Goal: Contribute content: Add original content to the website for others to see

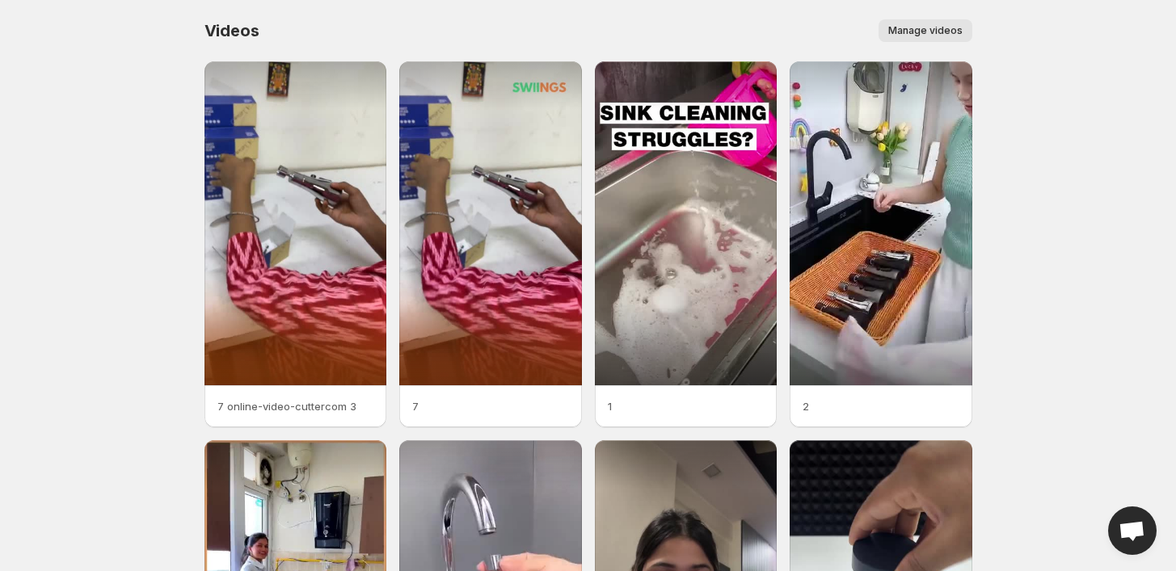
click at [903, 28] on span "Manage videos" at bounding box center [925, 30] width 74 height 13
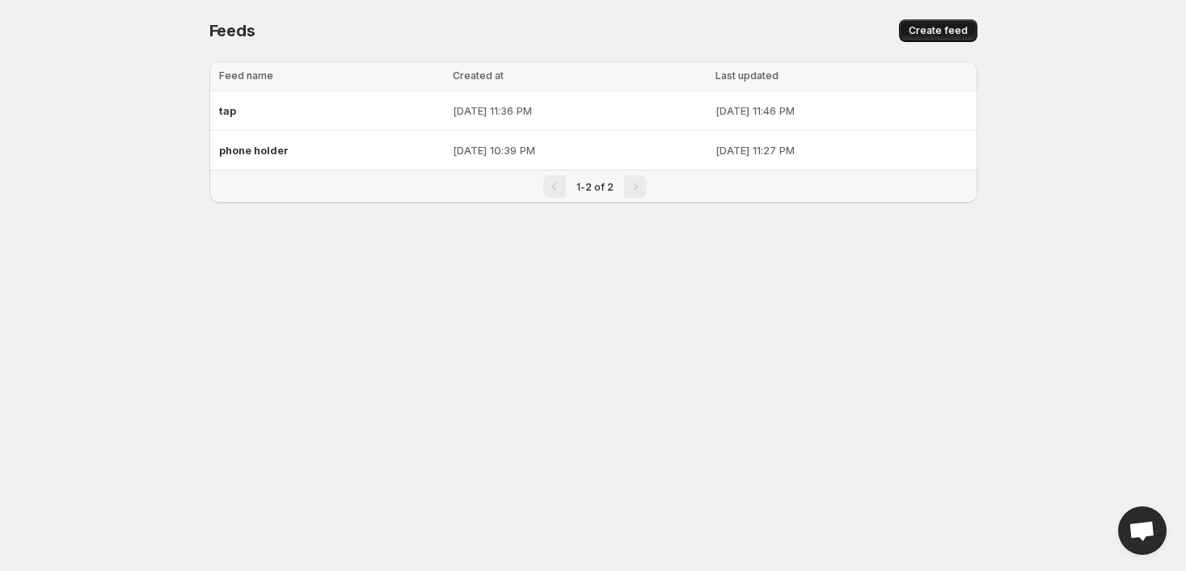
click at [921, 32] on span "Create feed" at bounding box center [938, 30] width 59 height 13
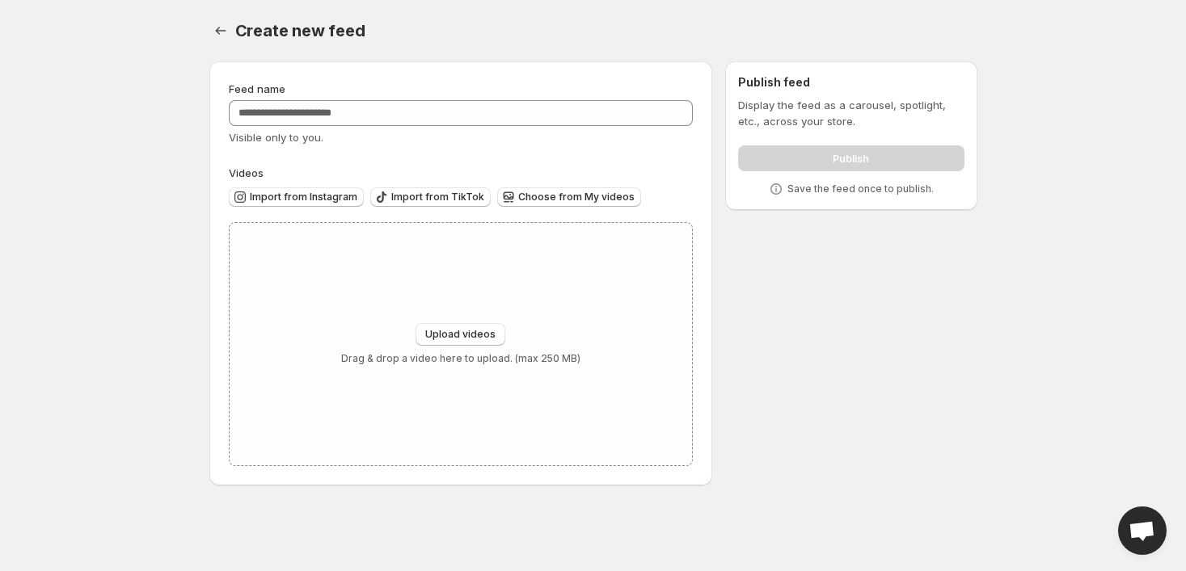
click at [824, 47] on div "Create new feed. This page is ready Create new feed" at bounding box center [593, 30] width 768 height 61
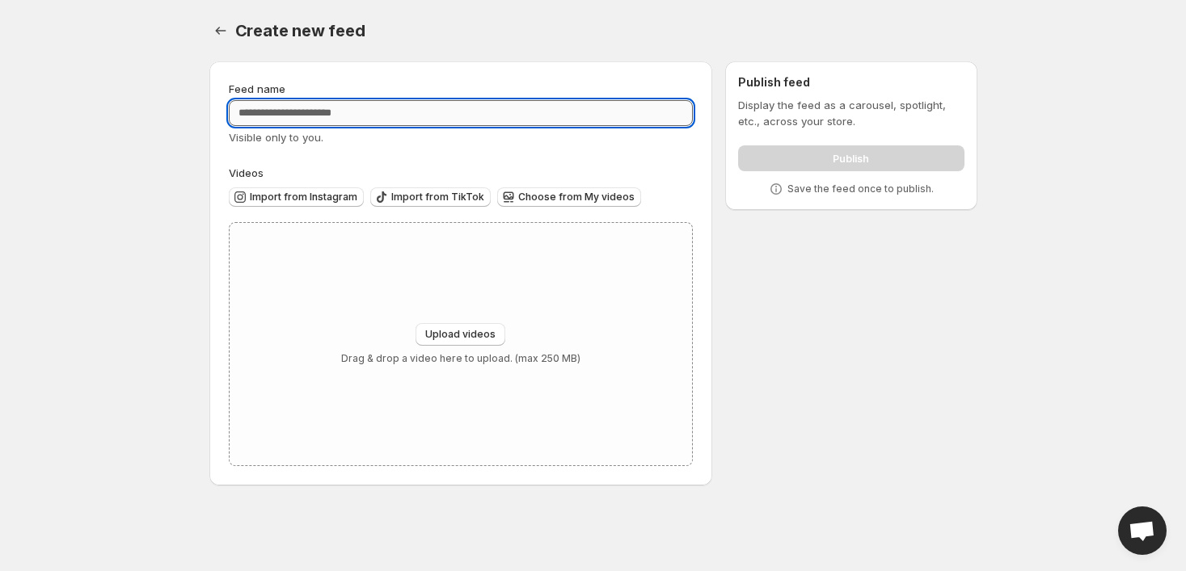
click at [403, 109] on input "Feed name" at bounding box center [461, 113] width 465 height 26
type input "****"
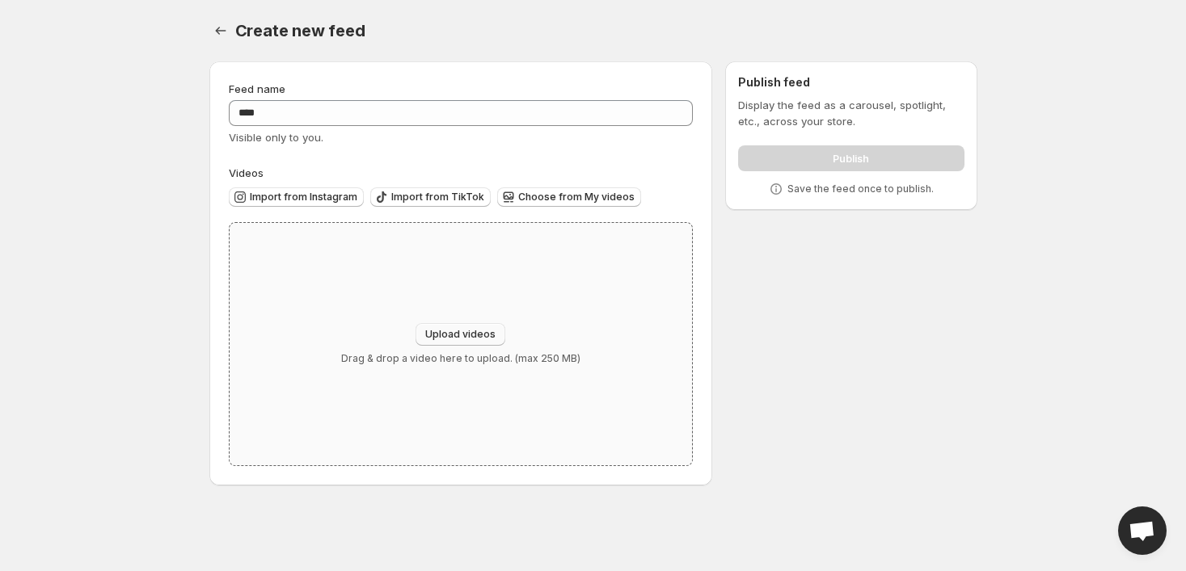
click at [470, 336] on span "Upload videos" at bounding box center [460, 334] width 70 height 13
type input "**********"
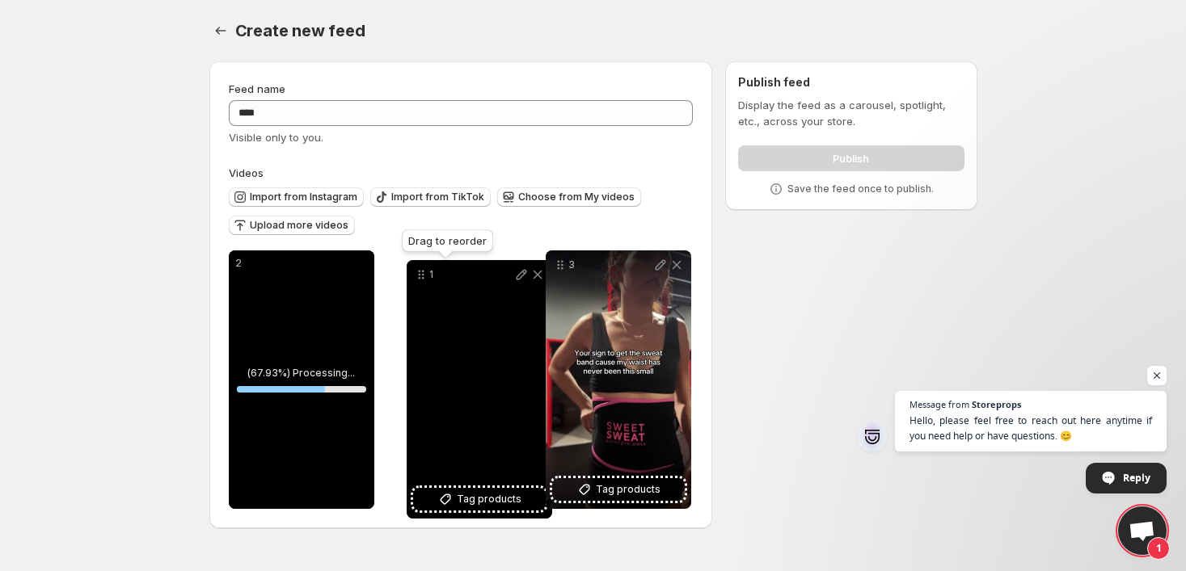
drag, startPoint x: 243, startPoint y: 265, endPoint x: 420, endPoint y: 275, distance: 177.3
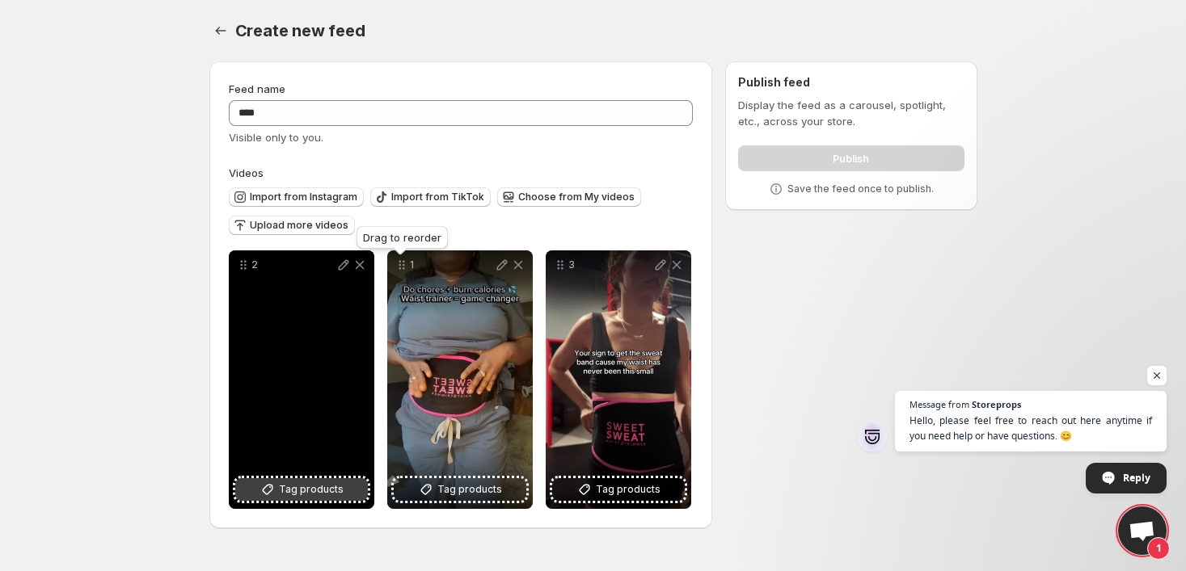
click at [330, 492] on span "Tag products" at bounding box center [311, 490] width 65 height 16
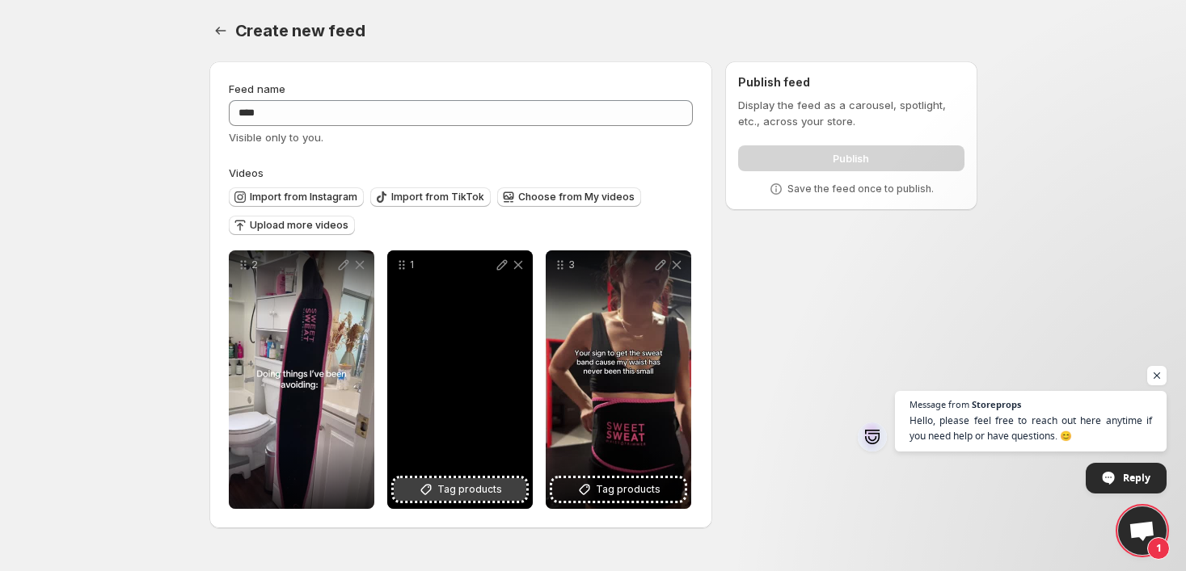
click at [438, 490] on span "Tag products" at bounding box center [469, 490] width 65 height 16
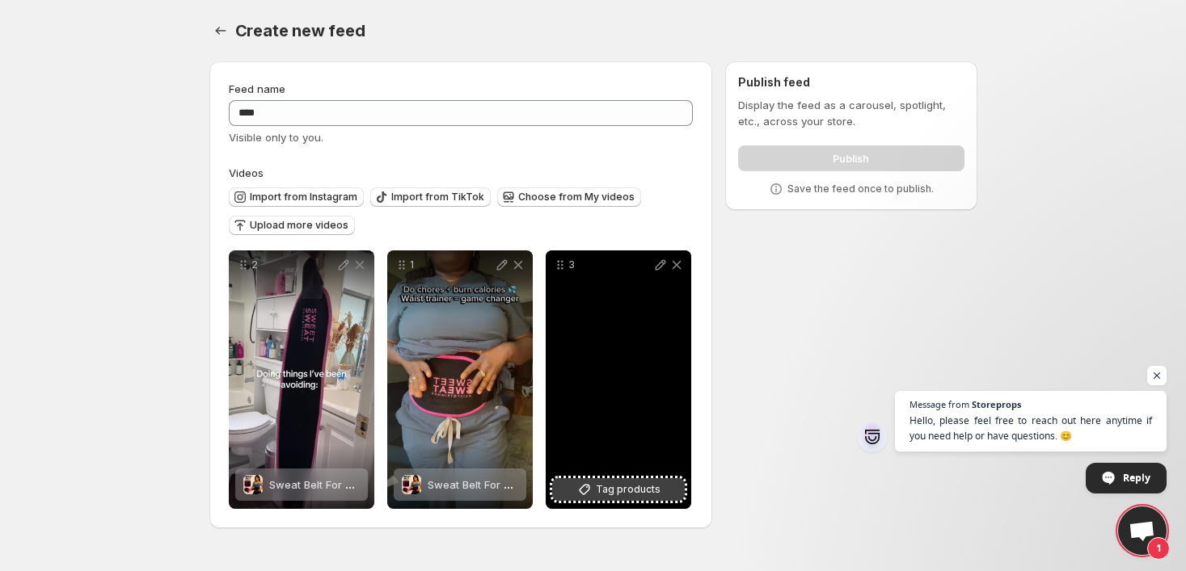
click at [577, 487] on icon at bounding box center [584, 490] width 16 height 16
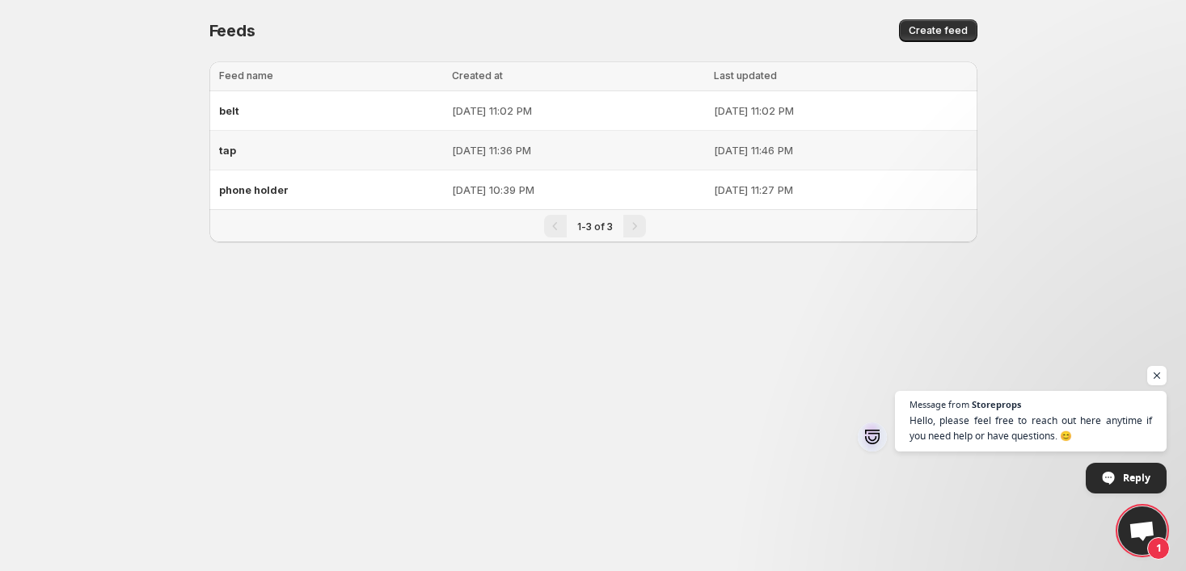
click at [452, 150] on p "[DATE] 11:36 PM" at bounding box center [577, 150] width 251 height 16
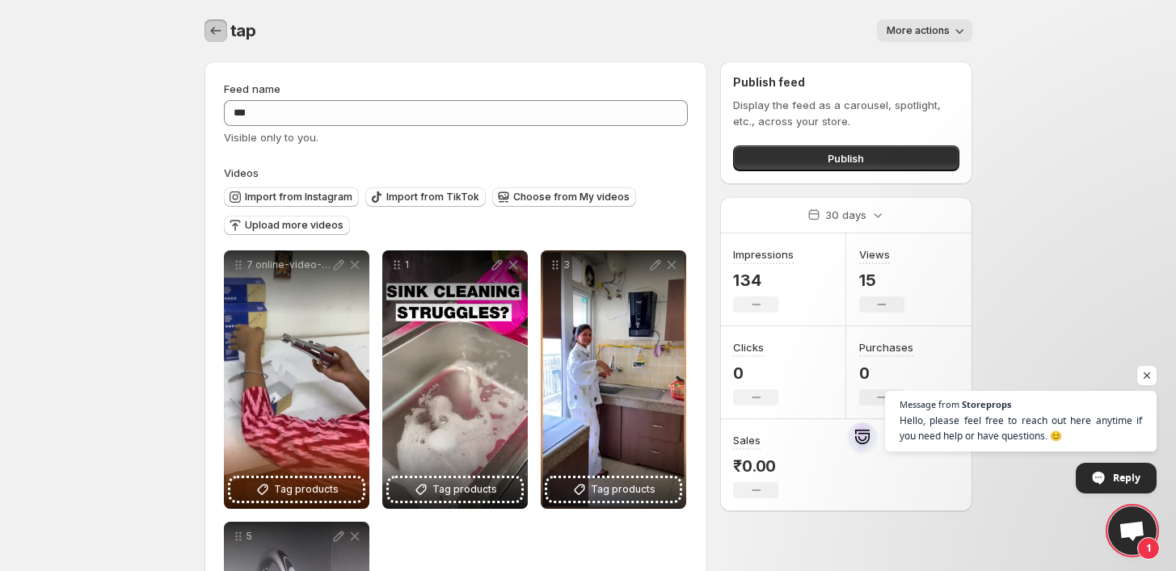
click at [212, 28] on icon "Settings" at bounding box center [216, 31] width 16 height 16
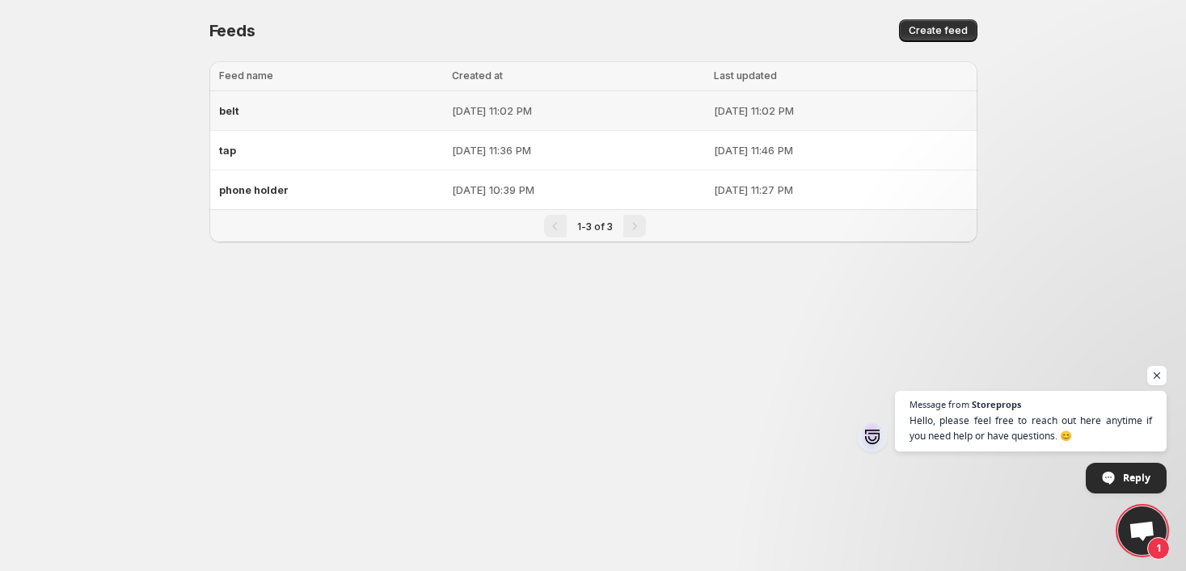
click at [319, 108] on div "belt" at bounding box center [331, 110] width 224 height 29
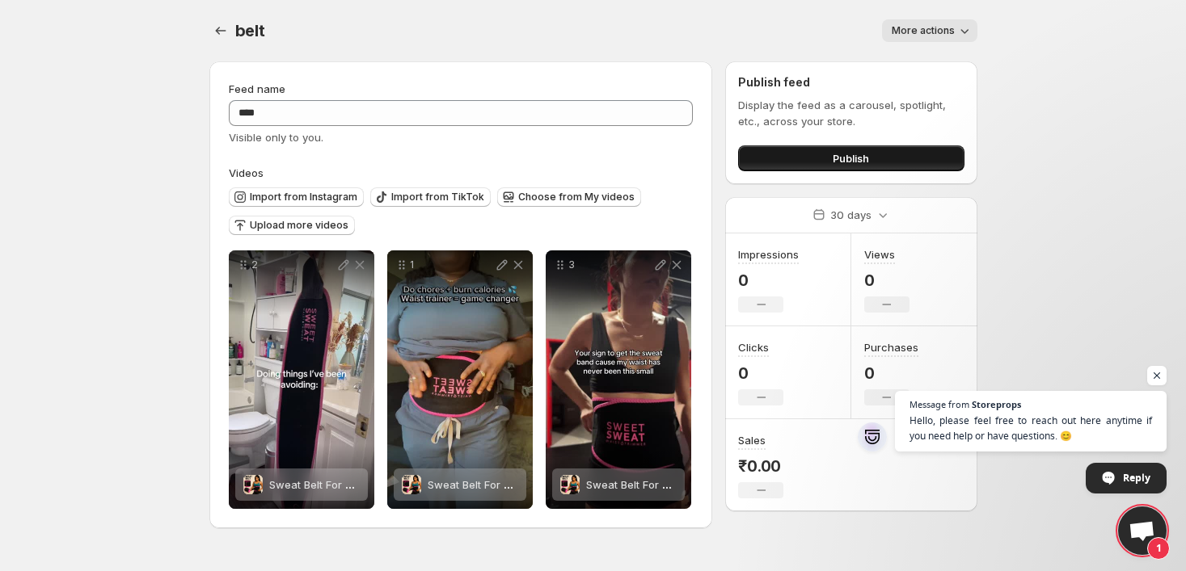
click at [823, 157] on button "Publish" at bounding box center [851, 158] width 226 height 26
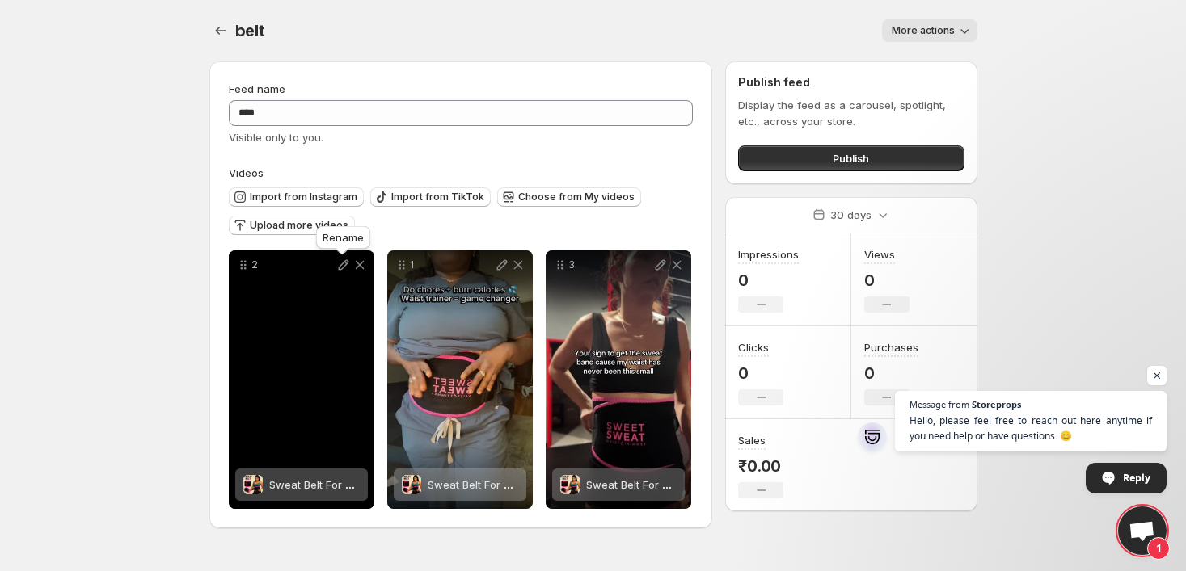
click at [339, 265] on icon at bounding box center [343, 265] width 16 height 16
click at [307, 490] on span "Sweat Belt For Waist" at bounding box center [320, 485] width 103 height 13
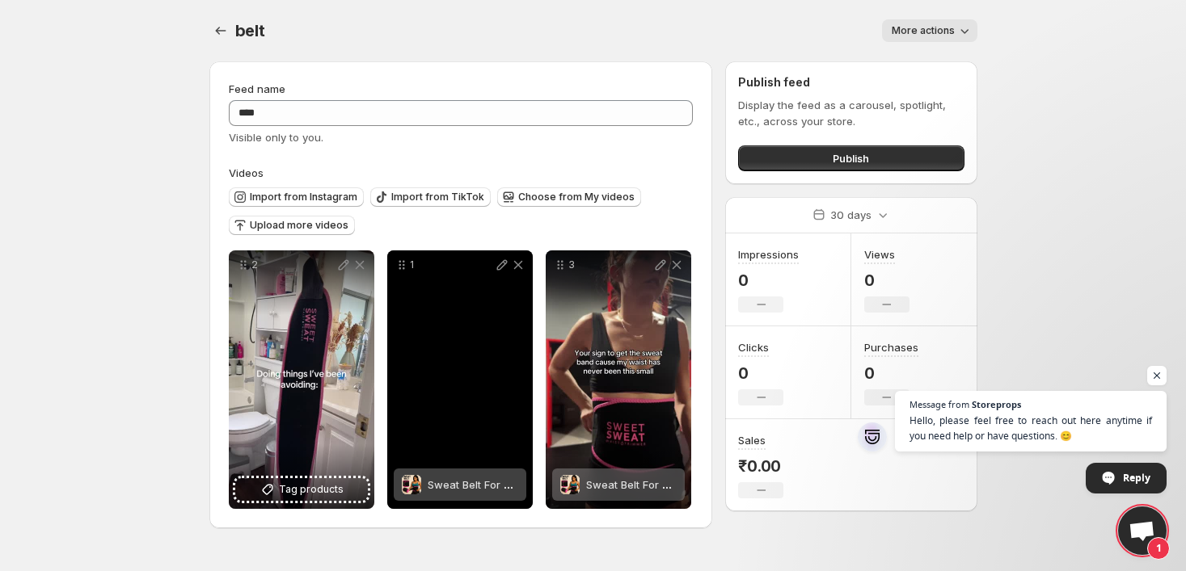
click at [455, 479] on div "Sweat Belt For Waist" at bounding box center [473, 485] width 91 height 32
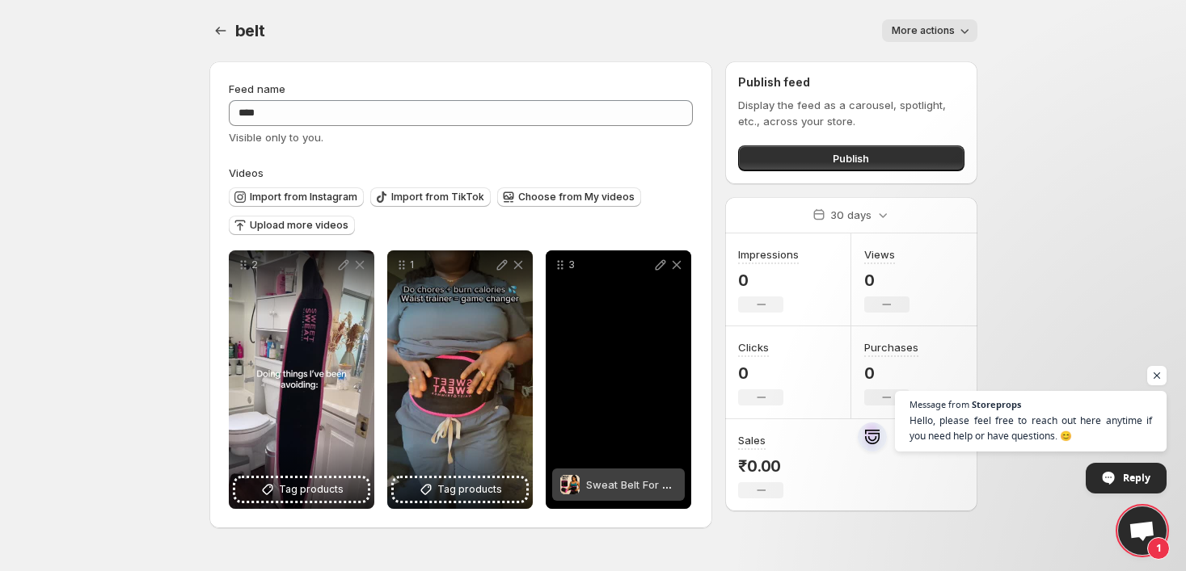
click at [665, 484] on span "Sweat Belt For Waist" at bounding box center [637, 485] width 103 height 13
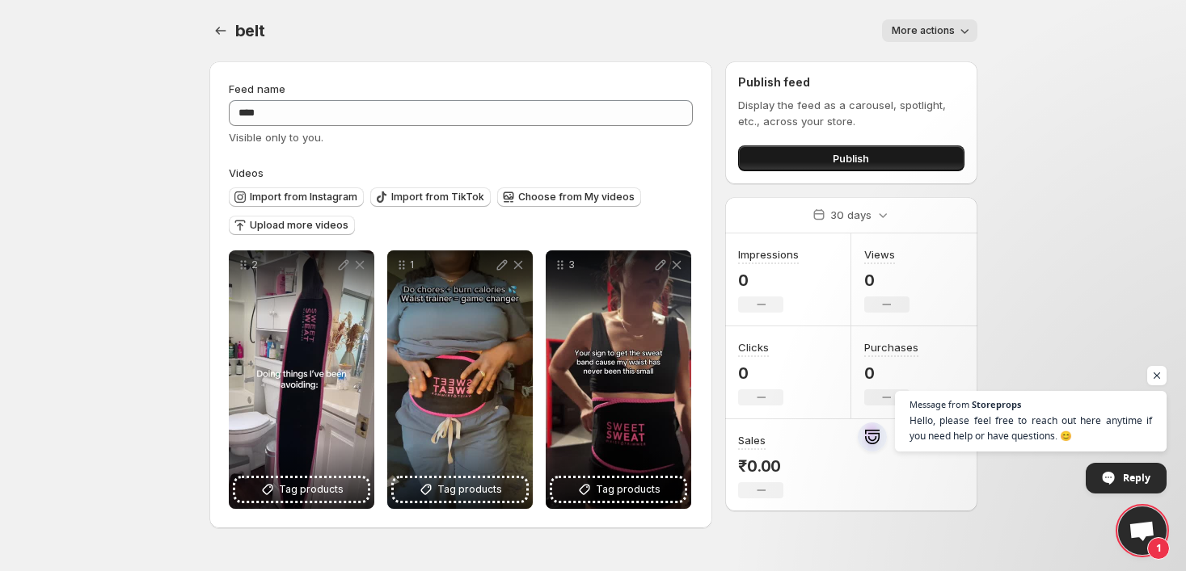
click at [854, 155] on span "Publish" at bounding box center [851, 158] width 36 height 16
click at [862, 157] on span "Publish" at bounding box center [851, 158] width 36 height 16
